Goal: Transaction & Acquisition: Obtain resource

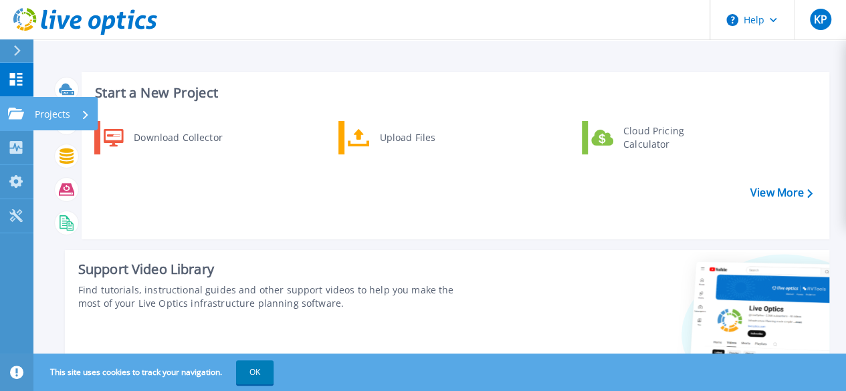
click at [11, 117] on icon at bounding box center [16, 113] width 16 height 11
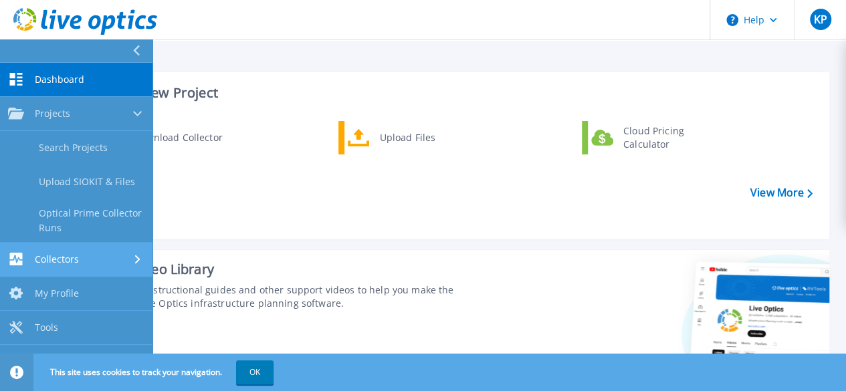
click at [74, 250] on link "Collectors Collectors" at bounding box center [76, 260] width 153 height 34
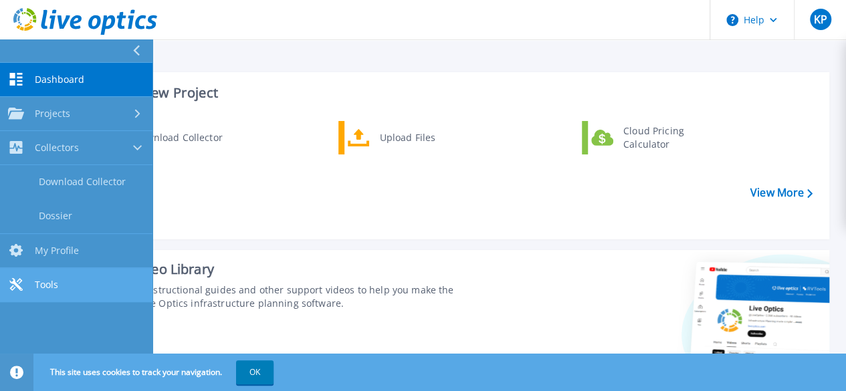
click at [75, 287] on link "Tools Tools" at bounding box center [76, 285] width 153 height 34
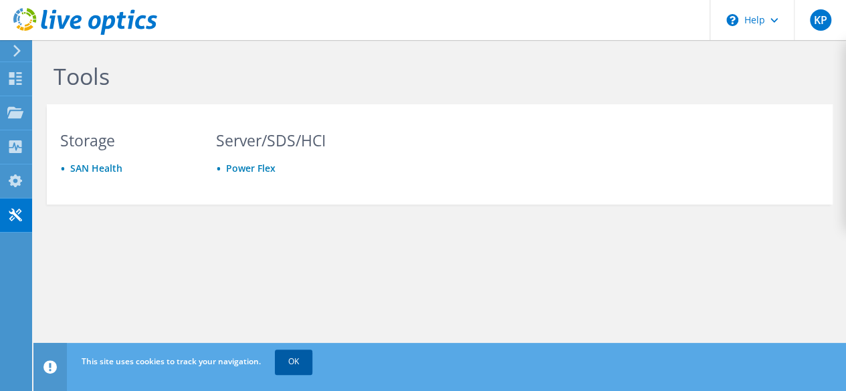
click at [290, 369] on link "OK" at bounding box center [293, 362] width 37 height 24
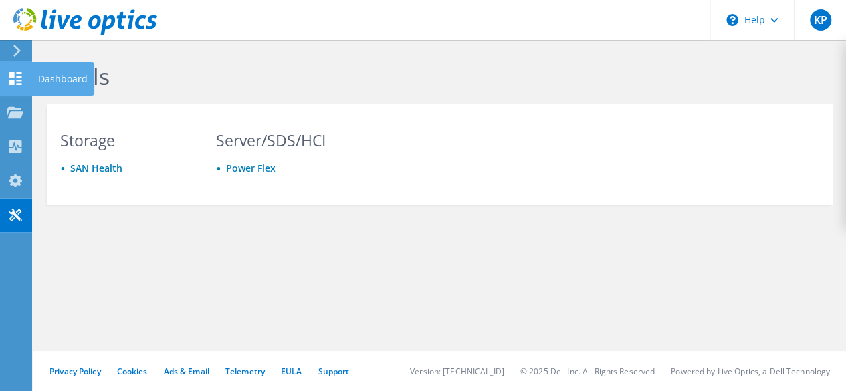
click at [13, 77] on icon at bounding box center [15, 78] width 16 height 13
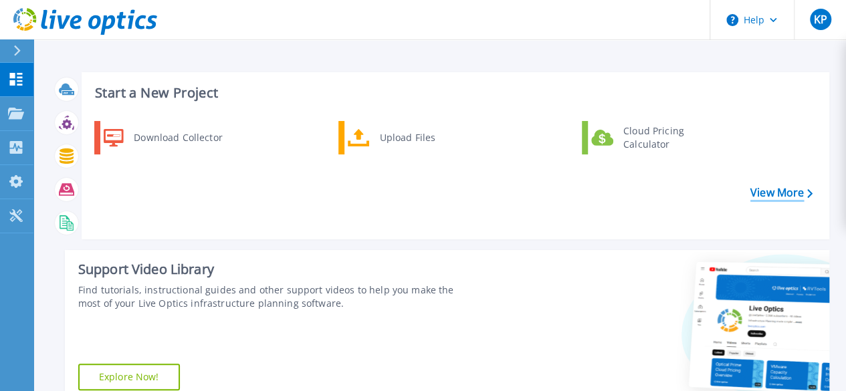
click at [782, 196] on link "View More" at bounding box center [782, 193] width 62 height 13
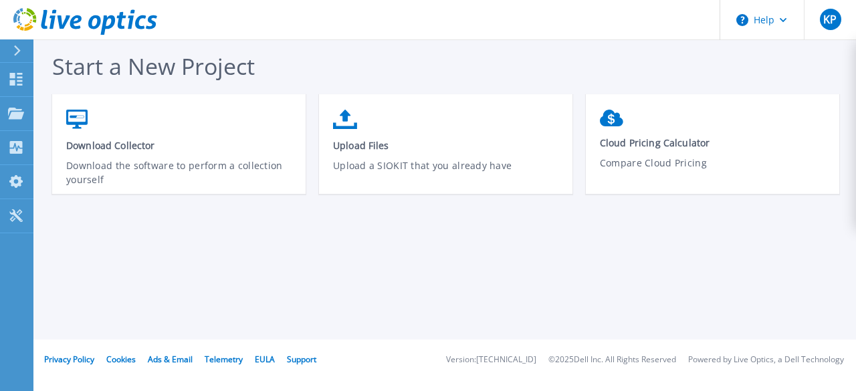
click at [15, 54] on icon at bounding box center [16, 50] width 7 height 11
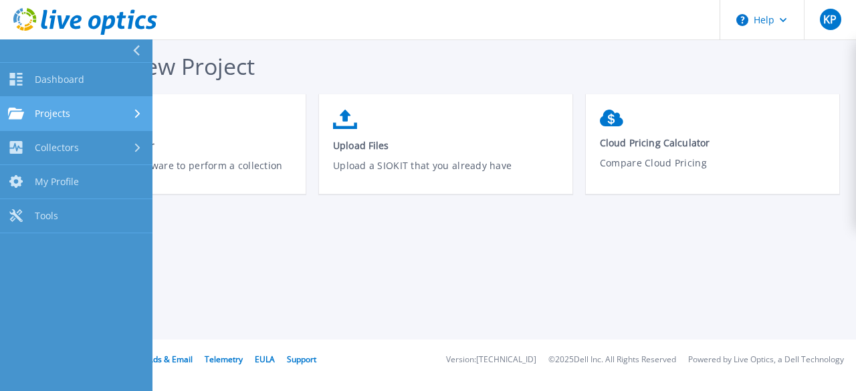
click at [67, 114] on span "Projects" at bounding box center [52, 114] width 35 height 12
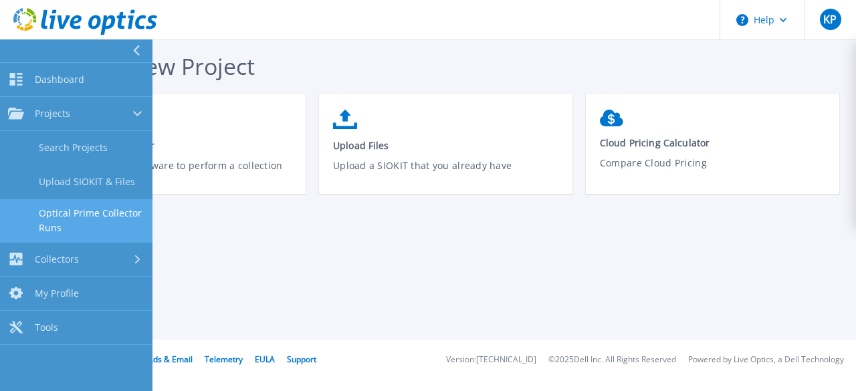
click at [111, 212] on link "Optical Prime Collector Runs" at bounding box center [76, 220] width 153 height 43
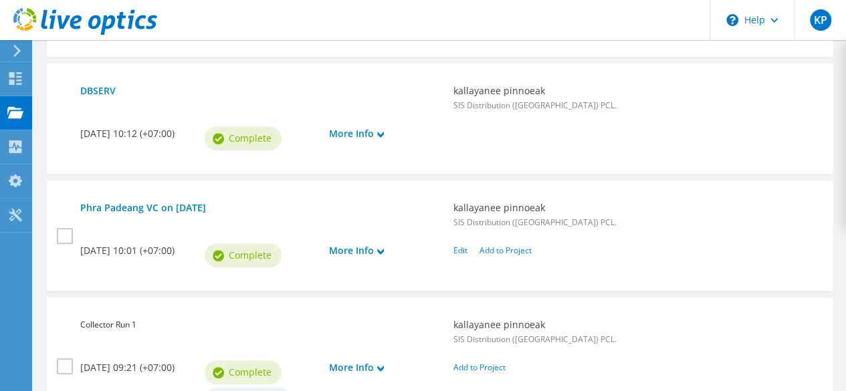
scroll to position [602, 0]
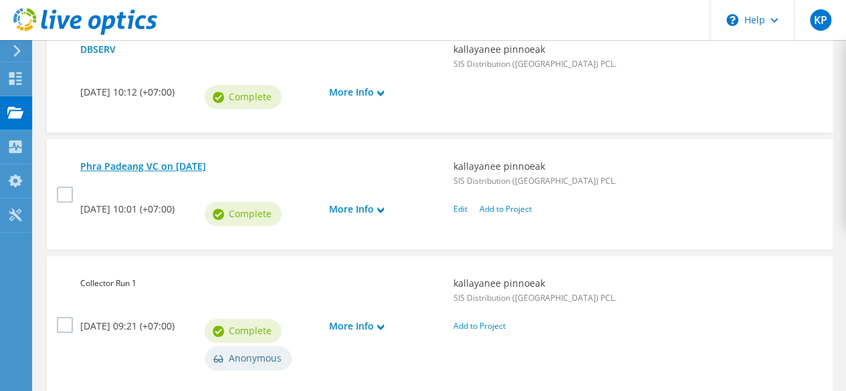
click at [165, 159] on link "Phra Padeang VC on 4/22/2025" at bounding box center [259, 166] width 359 height 15
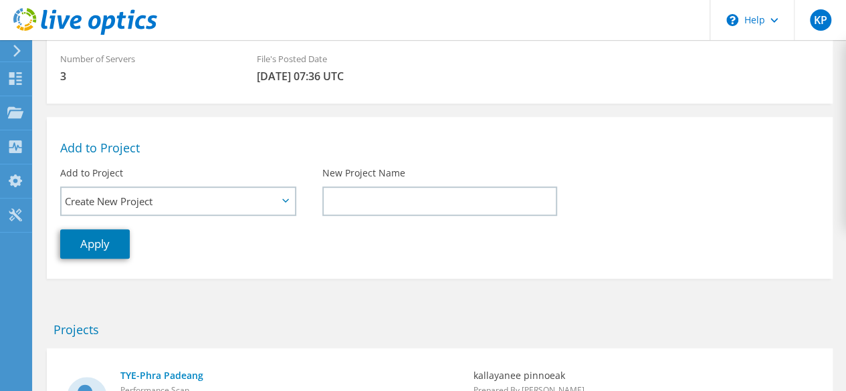
scroll to position [353, 0]
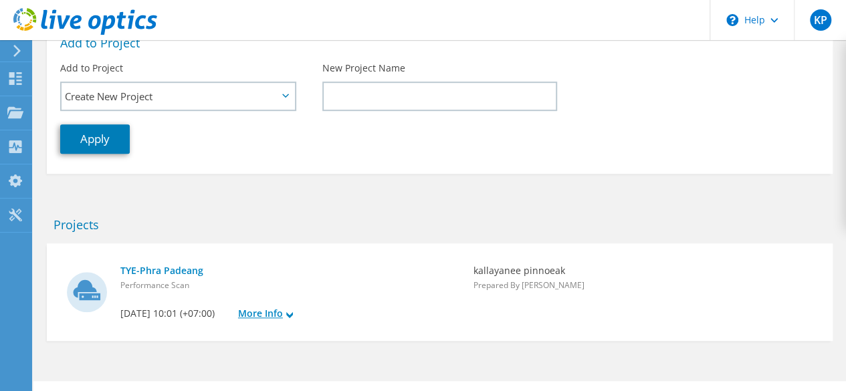
click at [256, 306] on link "More Info" at bounding box center [290, 313] width 104 height 15
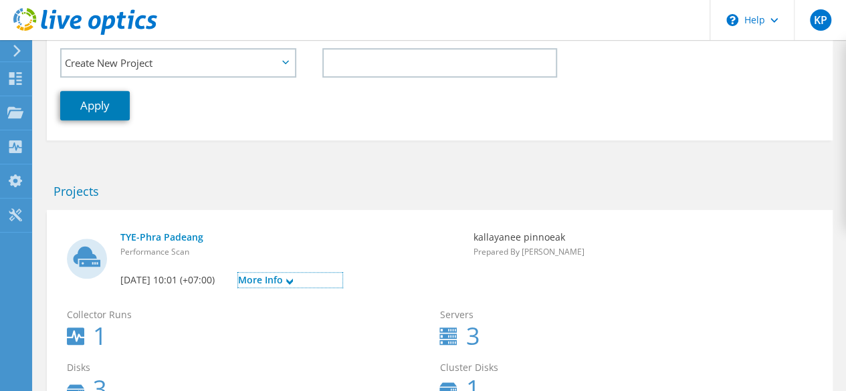
scroll to position [320, 0]
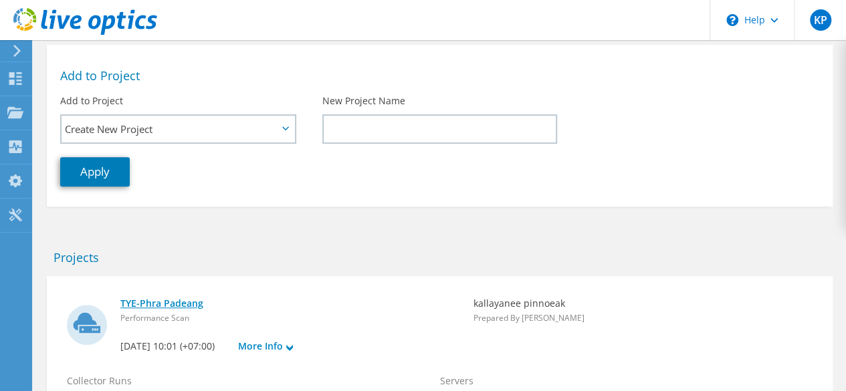
click at [180, 296] on link "TYE-Phra Padeang" at bounding box center [289, 303] width 339 height 15
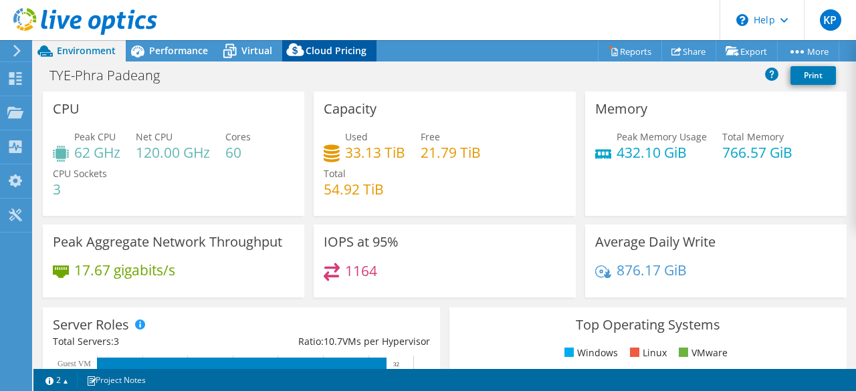
click at [332, 53] on span "Cloud Pricing" at bounding box center [336, 50] width 61 height 13
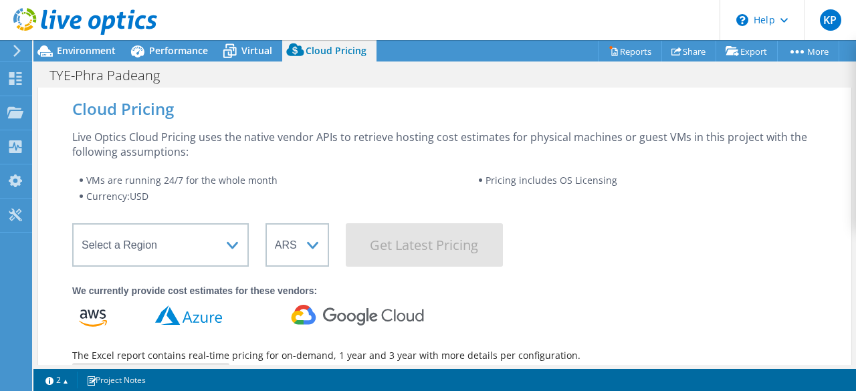
click at [195, 316] on icon at bounding box center [188, 315] width 67 height 19
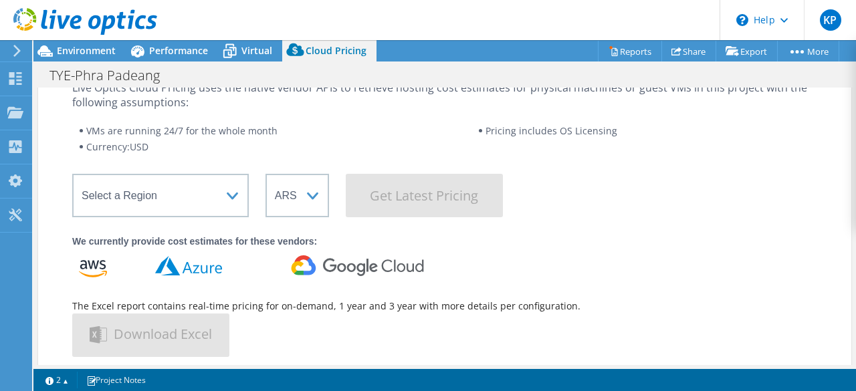
scroll to position [67, 0]
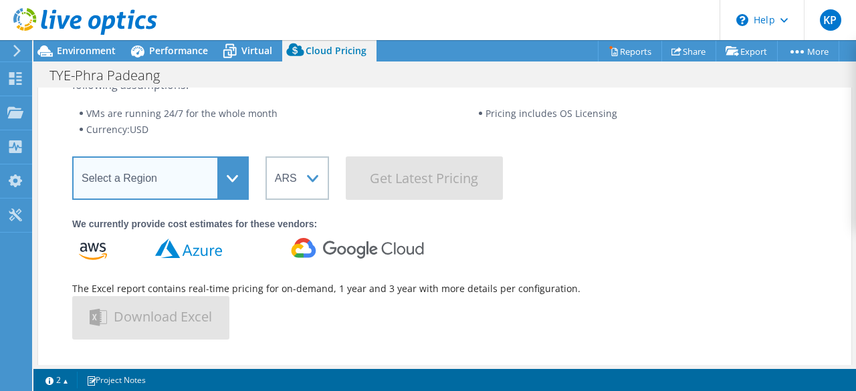
click at [204, 187] on select "Select a Region [GEOGRAPHIC_DATA] ([GEOGRAPHIC_DATA]) [GEOGRAPHIC_DATA] ([GEOGR…" at bounding box center [160, 178] width 177 height 43
select select "[GEOGRAPHIC_DATA]"
click at [72, 157] on select "Select a Region [GEOGRAPHIC_DATA] ([GEOGRAPHIC_DATA]) [GEOGRAPHIC_DATA] ([GEOGR…" at bounding box center [160, 178] width 177 height 43
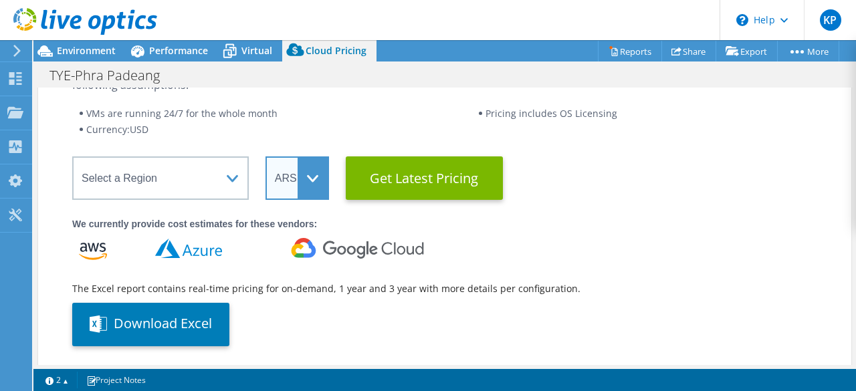
click at [309, 177] on select "ARS AUD BRL CAD CHF CLP CNY DKK EUR GBP HKD HUF INR JPY MXN MYR NOK NZD PEN SEK…" at bounding box center [298, 178] width 64 height 43
click at [266, 157] on select "ARS AUD BRL CAD CHF CLP CNY DKK EUR GBP HKD HUF INR JPY MXN MYR NOK NZD PEN SEK…" at bounding box center [298, 178] width 64 height 43
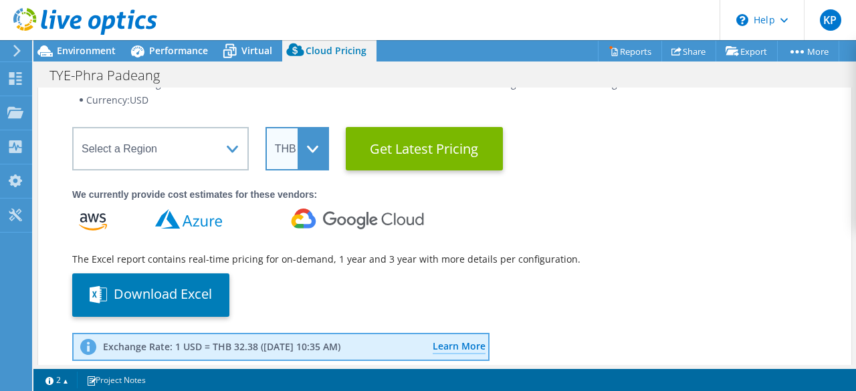
scroll to position [134, 0]
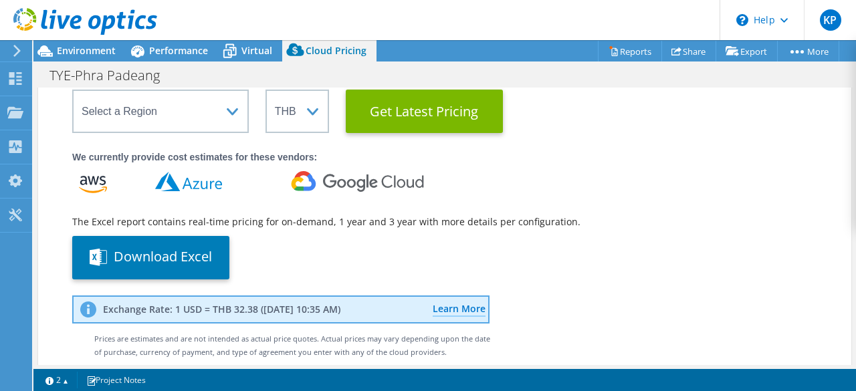
click at [196, 179] on icon at bounding box center [188, 181] width 67 height 21
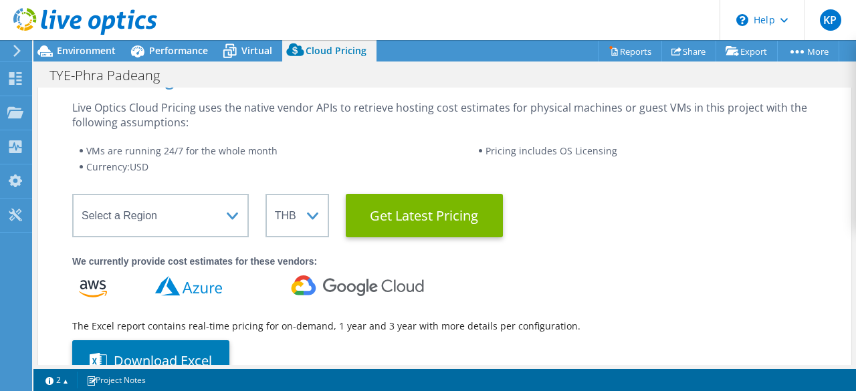
scroll to position [96, 0]
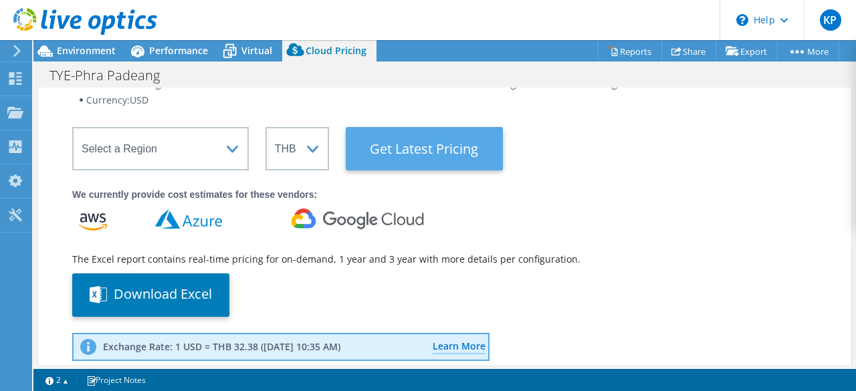
click at [440, 157] on Latest "Get Latest Pricing" at bounding box center [424, 148] width 157 height 43
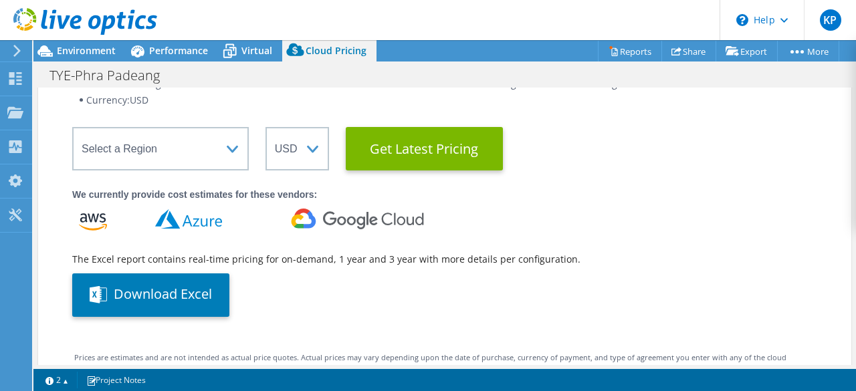
select select "THB"
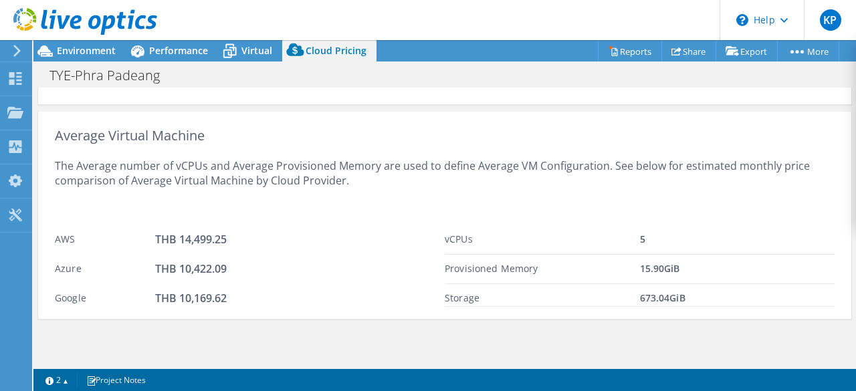
scroll to position [1038, 0]
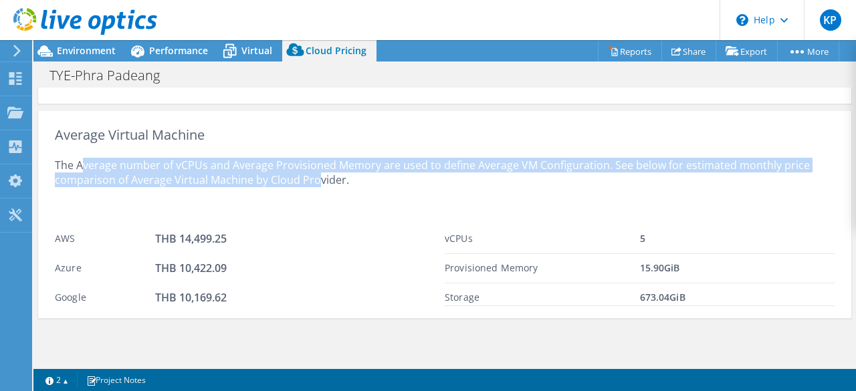
drag, startPoint x: 186, startPoint y: 168, endPoint x: 314, endPoint y: 181, distance: 129.1
click at [314, 181] on div "The Average number of vCPUs and Average Provisioned Memory are used to define A…" at bounding box center [445, 183] width 780 height 82
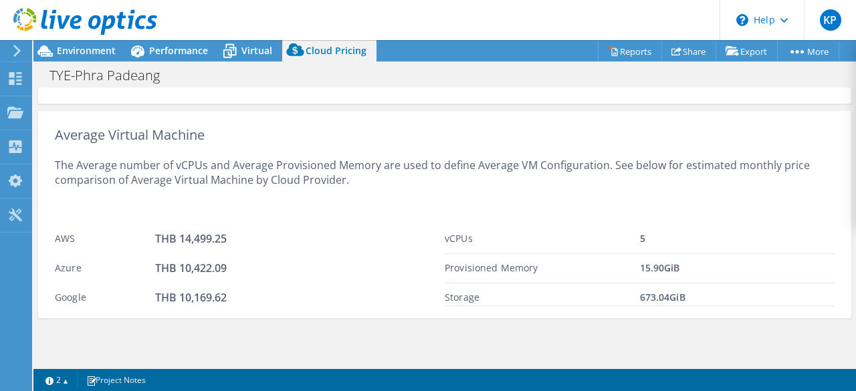
click at [353, 239] on div "THB 14,499.25" at bounding box center [300, 239] width 290 height 16
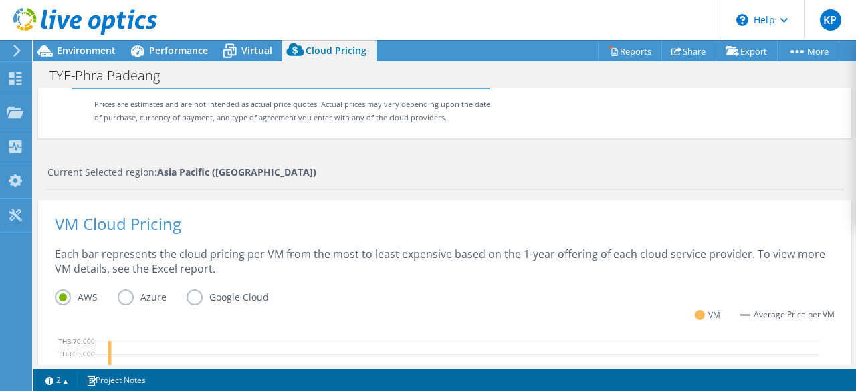
scroll to position [436, 0]
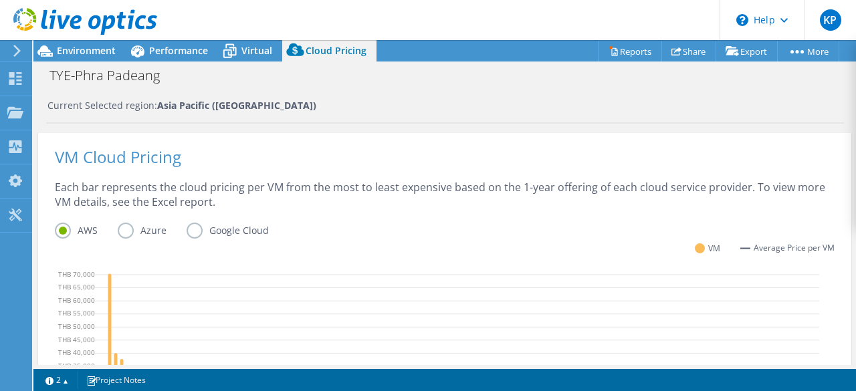
click at [128, 229] on label "Azure" at bounding box center [152, 231] width 69 height 16
click at [0, 0] on input "Azure" at bounding box center [0, 0] width 0 height 0
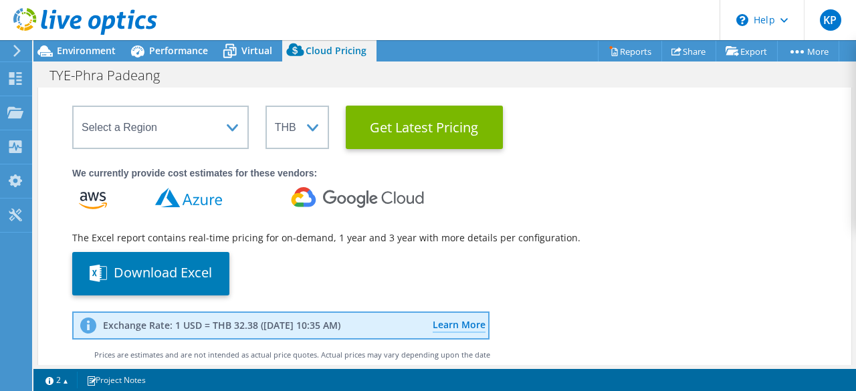
scroll to position [101, 0]
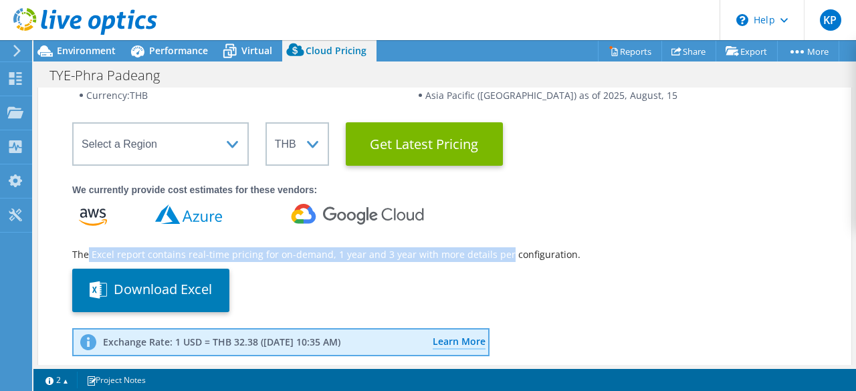
drag, startPoint x: 88, startPoint y: 253, endPoint x: 499, endPoint y: 255, distance: 410.8
click at [499, 255] on wrapper "The Excel report contains real-time pricing for on-demand, 1 year and 3 year wi…" at bounding box center [444, 255] width 745 height 15
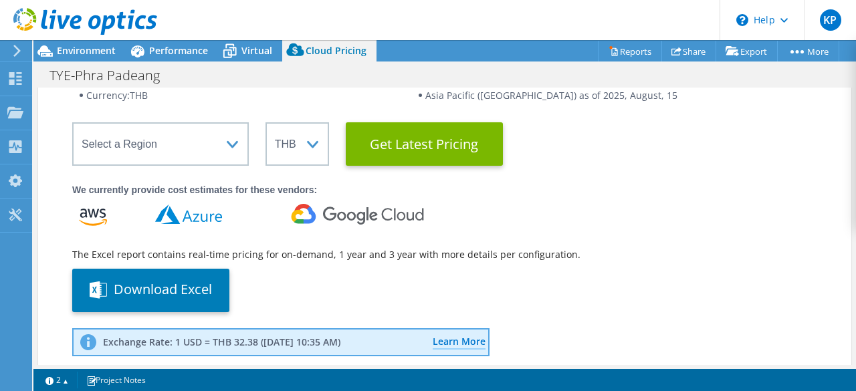
click at [485, 288] on div "Download Excel" at bounding box center [444, 290] width 745 height 43
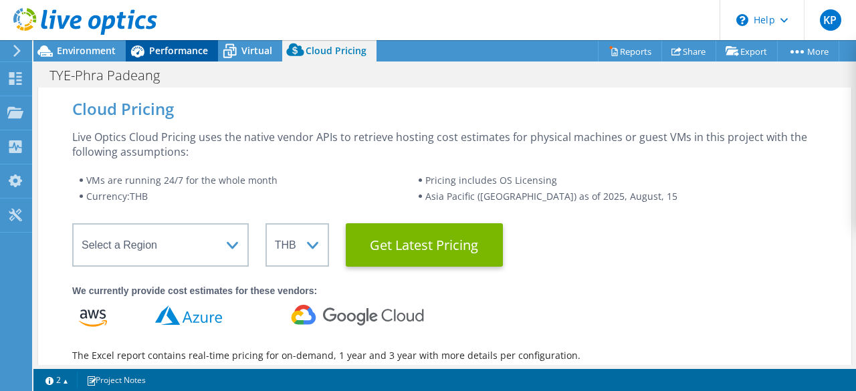
click at [171, 60] on div "Performance" at bounding box center [172, 50] width 92 height 21
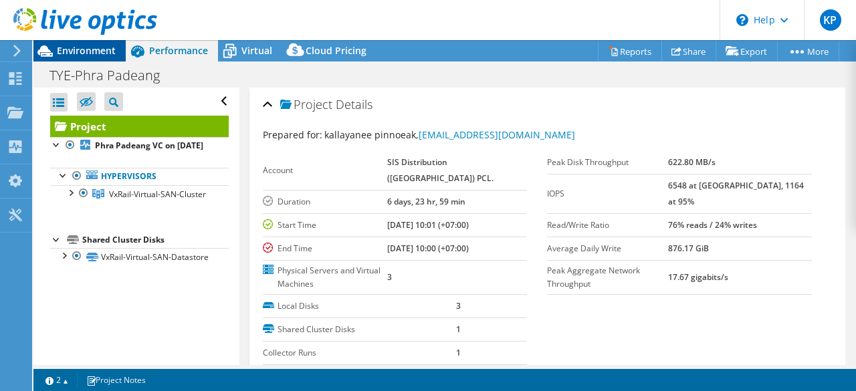
click at [84, 47] on span "Environment" at bounding box center [86, 50] width 59 height 13
